Goal: Check status: Check status

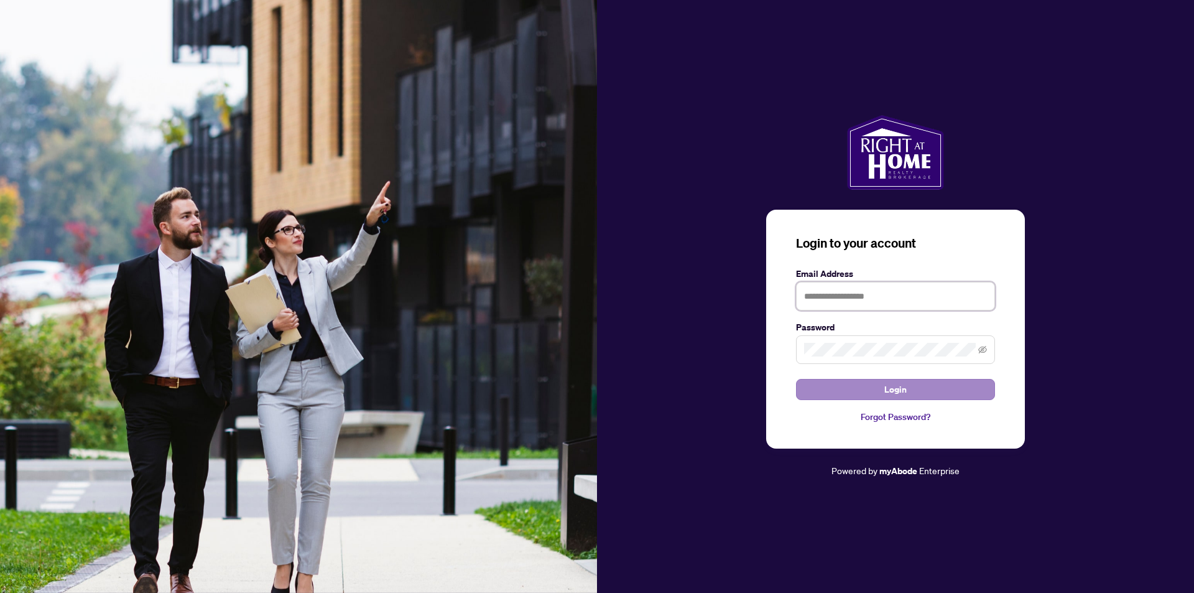
type input "**********"
click at [875, 385] on button "Login" at bounding box center [895, 389] width 199 height 21
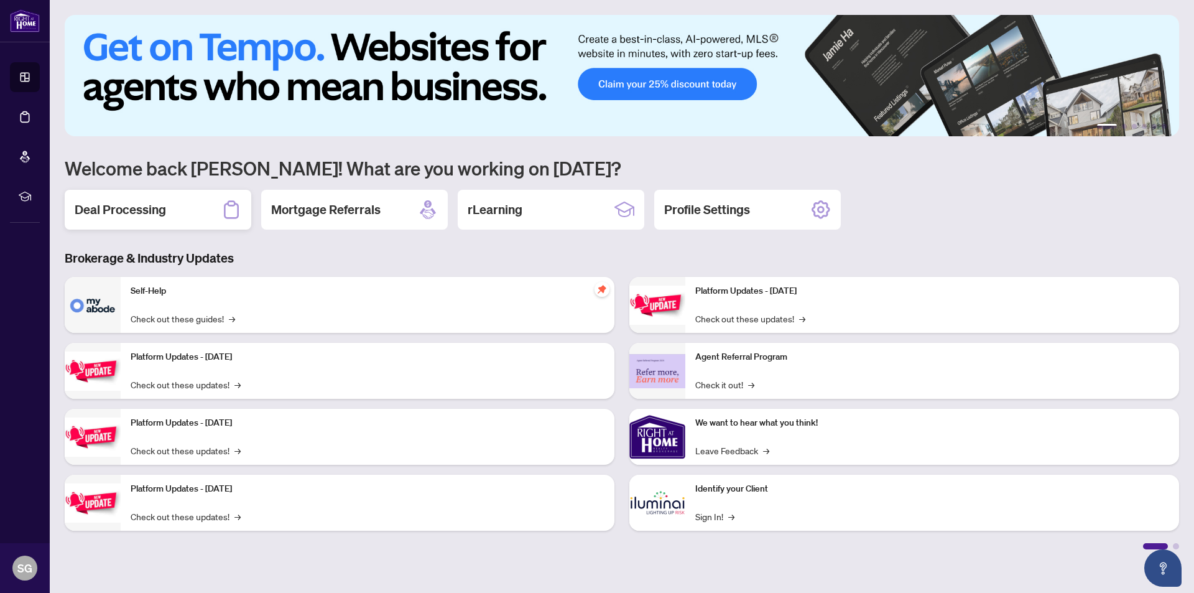
click at [125, 212] on h2 "Deal Processing" at bounding box center [120, 209] width 91 height 17
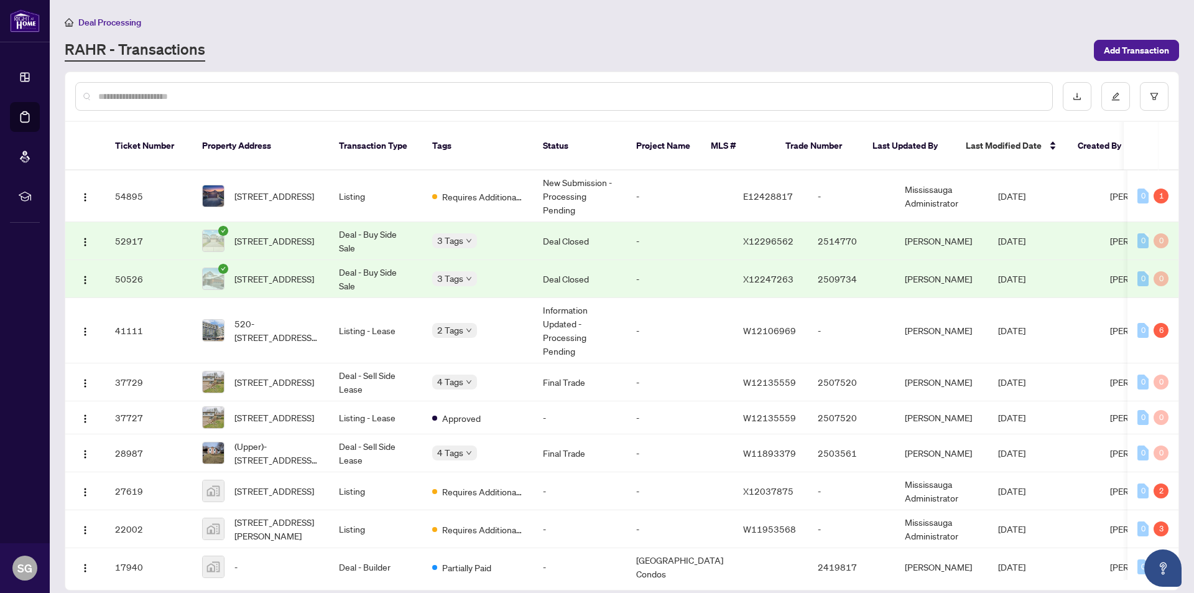
click at [124, 229] on td "52917" at bounding box center [148, 241] width 87 height 38
